Goal: Transaction & Acquisition: Download file/media

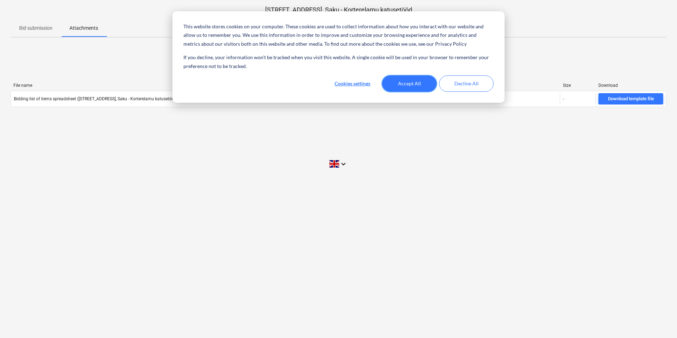
click at [416, 81] on button "Accept All" at bounding box center [409, 83] width 54 height 16
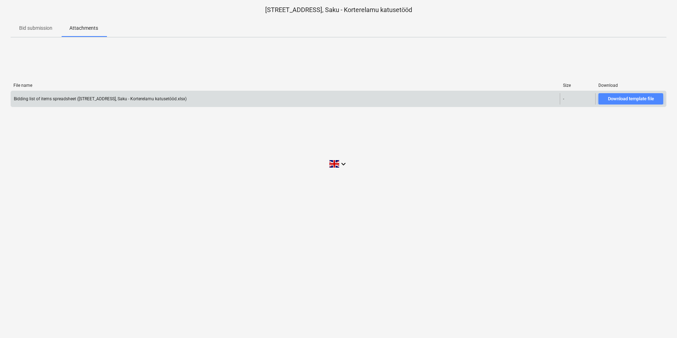
click at [627, 97] on div "Download template file" at bounding box center [631, 99] width 46 height 8
click at [171, 102] on div "Bidding list of items spreadsheet ([STREET_ADDRESS], Saku - Korterelamu katuset…" at bounding box center [285, 98] width 548 height 11
click at [624, 99] on div "Download template file" at bounding box center [631, 99] width 46 height 8
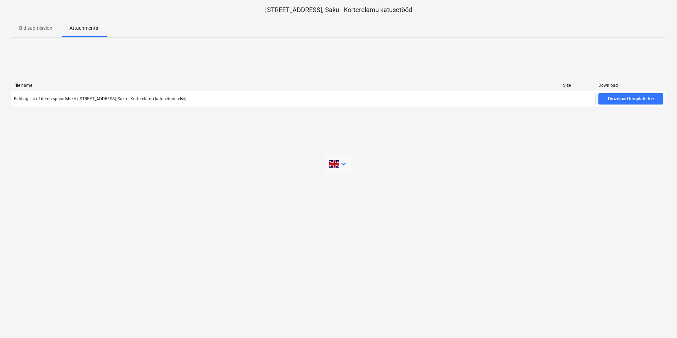
click at [341, 164] on icon "keyboard_arrow_down" at bounding box center [343, 164] width 8 height 8
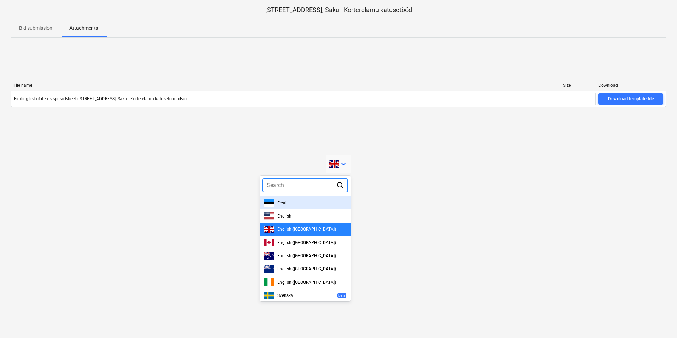
click at [300, 205] on div "Eesti" at bounding box center [305, 202] width 82 height 7
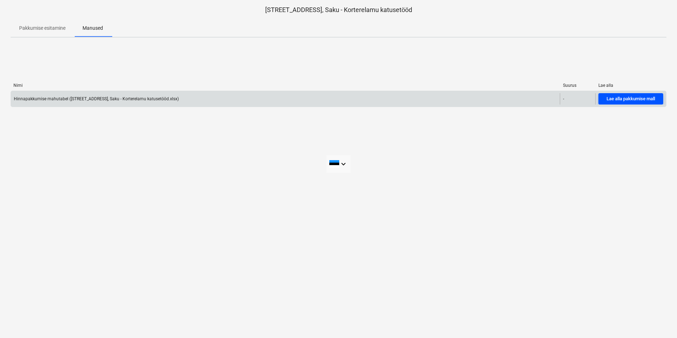
click at [631, 99] on div "Lae alla pakkumise mall" at bounding box center [630, 99] width 48 height 8
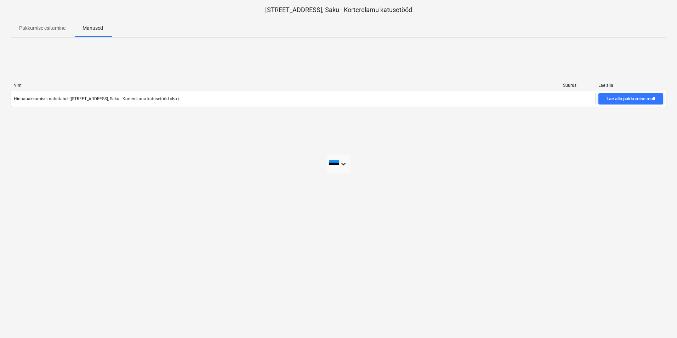
click at [446, 132] on div "[PERSON_NAME] Lae alla Hinnapakkumise mahutabel ([STREET_ADDRESS], Saku - Korte…" at bounding box center [338, 96] width 655 height 106
